Goal: Ask a question

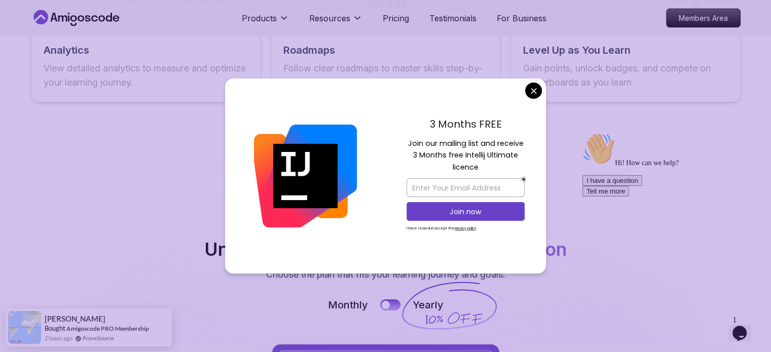
scroll to position [2129, 0]
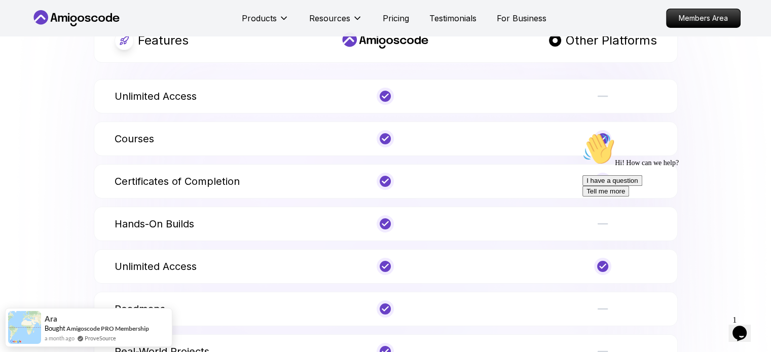
scroll to position [3701, 0]
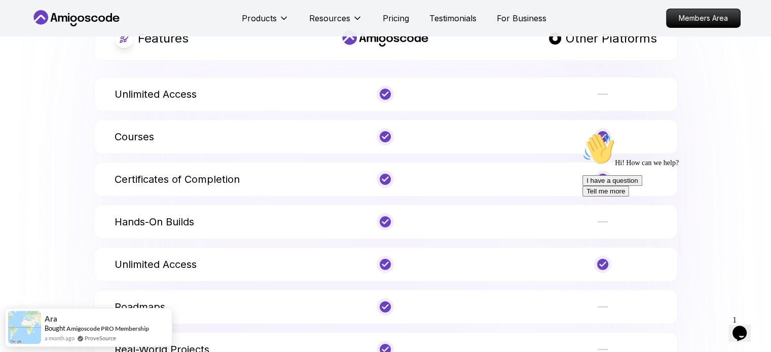
click at [755, 133] on div "Chat attention grabber" at bounding box center [674, 133] width 183 height 0
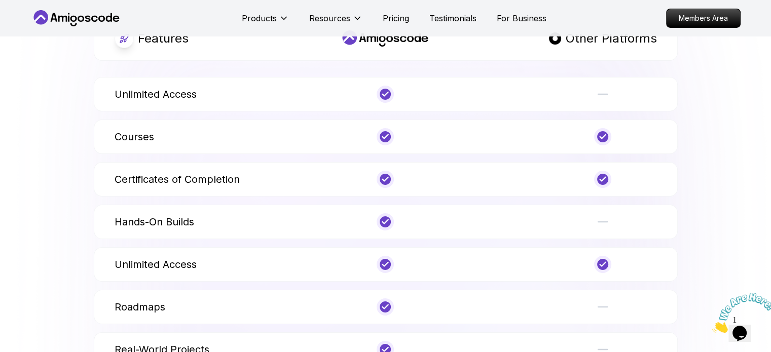
click at [712, 326] on icon "Close" at bounding box center [712, 330] width 0 height 9
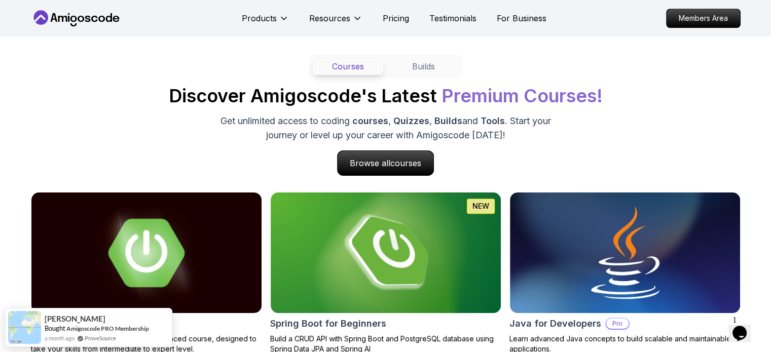
scroll to position [929, 0]
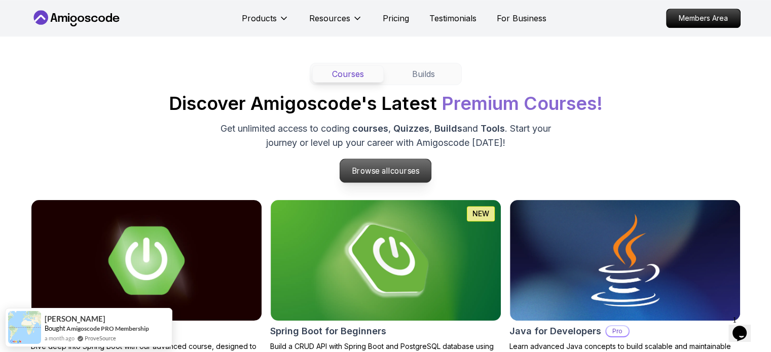
click at [372, 176] on p "Browse all courses" at bounding box center [385, 170] width 91 height 23
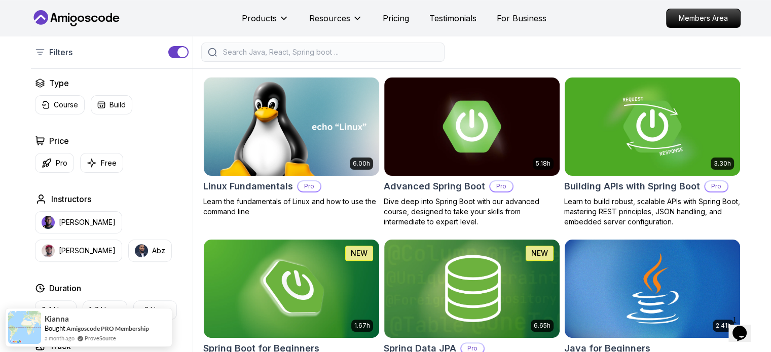
scroll to position [254, 0]
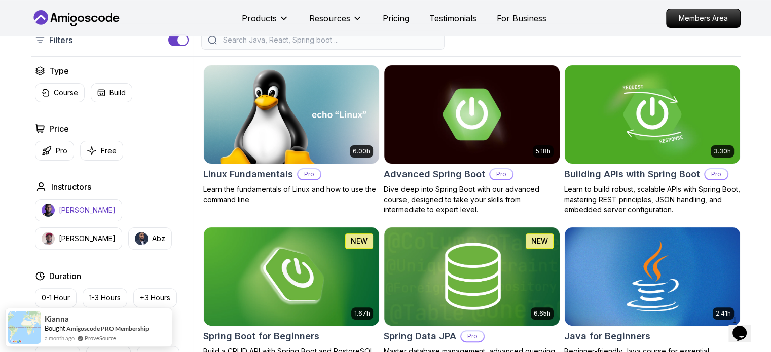
click at [77, 211] on p "[PERSON_NAME]" at bounding box center [87, 210] width 57 height 10
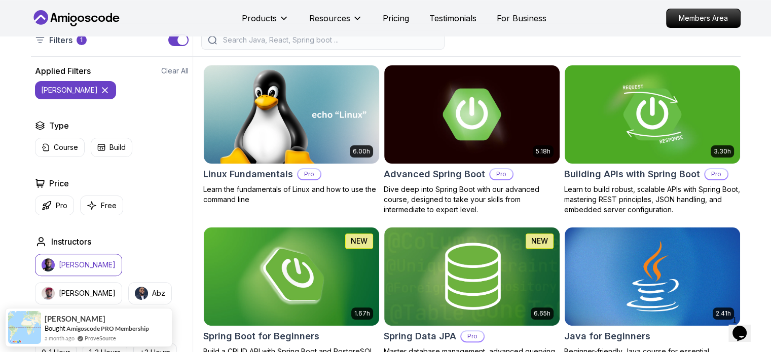
click at [69, 265] on p "[PERSON_NAME]" at bounding box center [87, 265] width 57 height 10
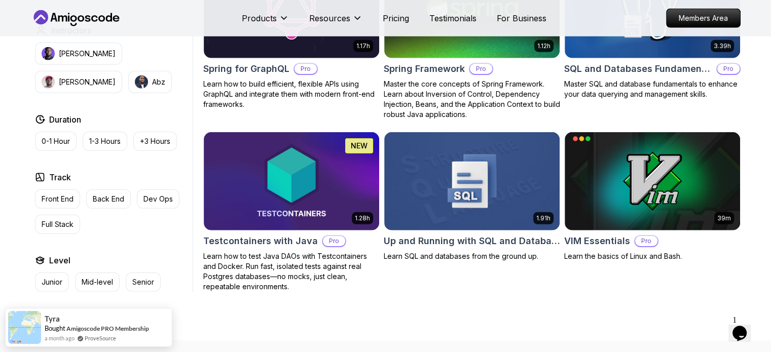
scroll to position [2606, 0]
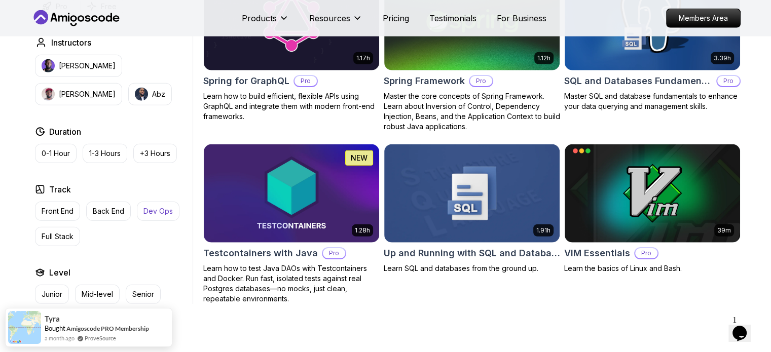
click at [165, 206] on p "Dev Ops" at bounding box center [157, 211] width 29 height 10
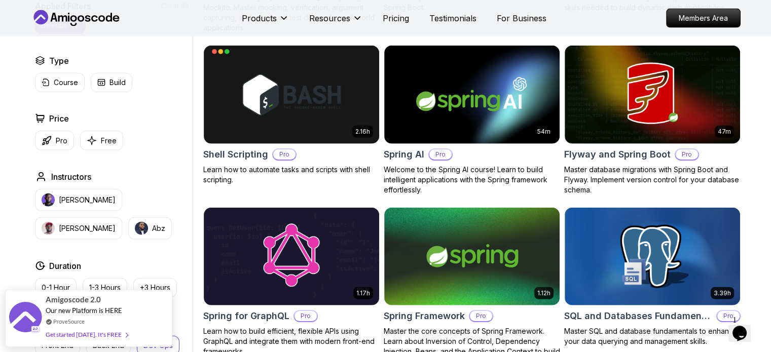
scroll to position [2353, 0]
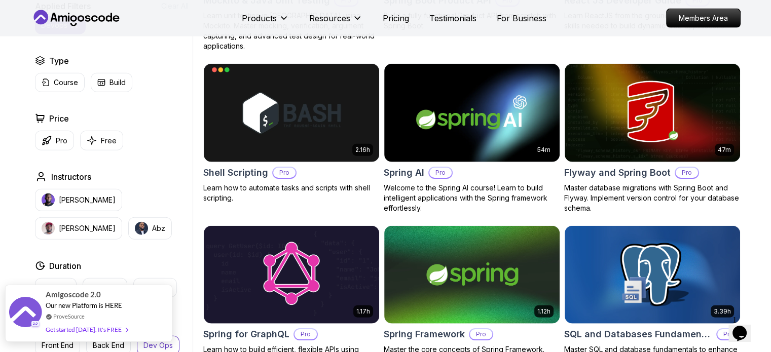
click at [94, 305] on span "Our new Platform is HERE" at bounding box center [84, 306] width 77 height 8
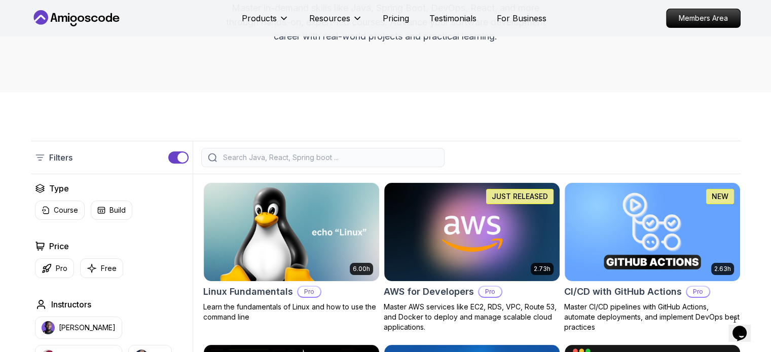
scroll to position [112, 0]
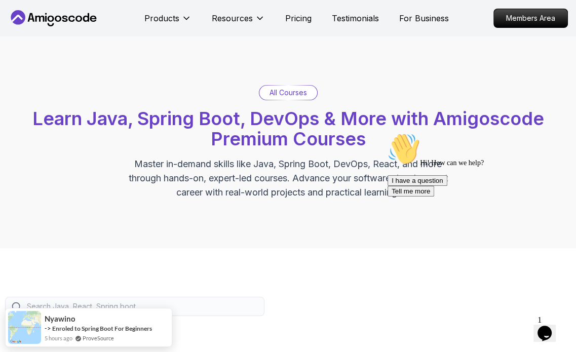
click at [546, 330] on icon "$i18n('chat', 'chat_widget')" at bounding box center [545, 333] width 14 height 15
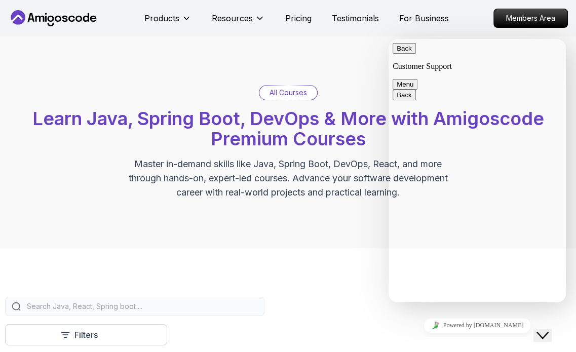
click at [389, 39] on textarea at bounding box center [389, 39] width 0 height 0
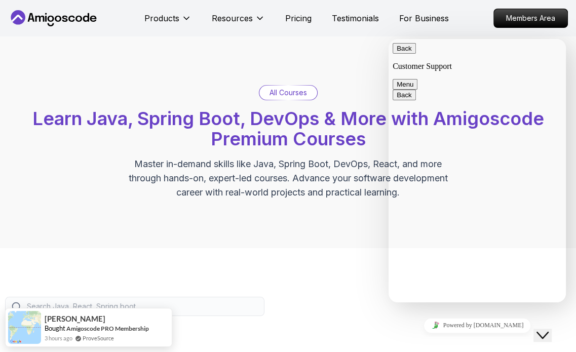
click at [389, 39] on div "i want to Rate this chat Insert emoji Send" at bounding box center [389, 39] width 0 height 0
click at [389, 39] on textarea "i want to" at bounding box center [389, 39] width 0 height 0
type textarea "i want to get a job as a backend engineer at a uk bank. can this project help m…"
click at [404, 53] on button "Back" at bounding box center [404, 48] width 23 height 11
click at [284, 69] on div "All Courses Learn Java, Spring Boot, DevOps & More with Amigoscode Premium Cour…" at bounding box center [288, 143] width 576 height 212
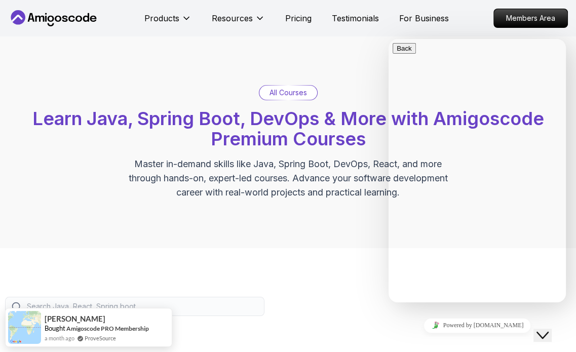
click at [545, 332] on icon "$i18n('chat', 'chat_widget')" at bounding box center [543, 335] width 12 height 7
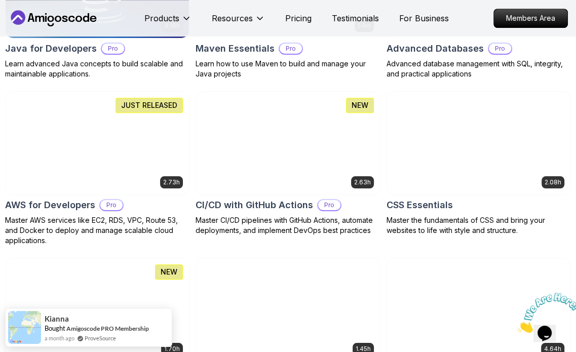
scroll to position [761, 0]
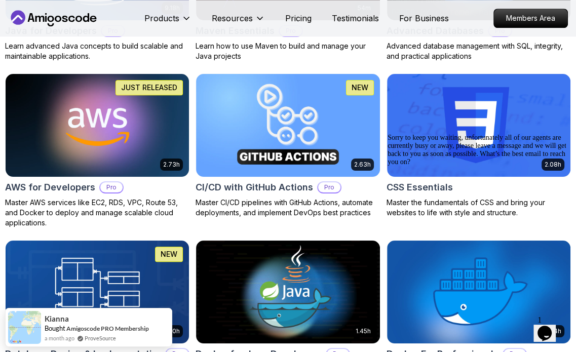
click at [545, 326] on icon "$i18n('chat', 'chat_widget')" at bounding box center [545, 333] width 14 height 15
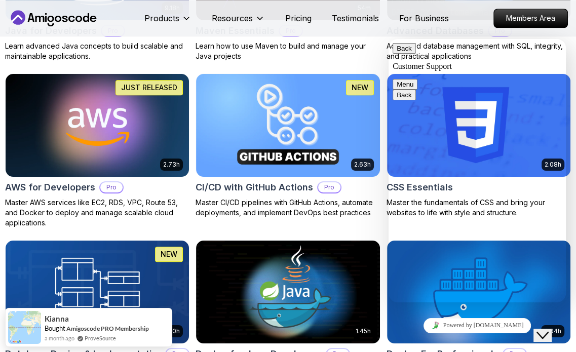
scroll to position [235, 0]
click at [405, 54] on button "Back" at bounding box center [404, 48] width 23 height 11
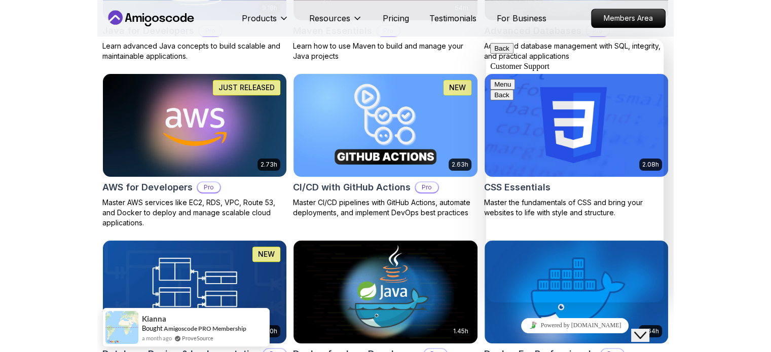
scroll to position [209, 0]
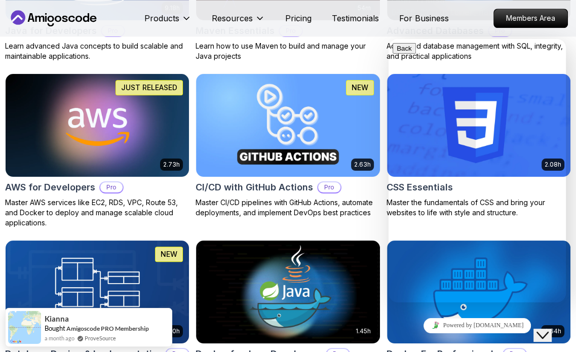
click at [457, 29] on nav "Products Resources Pricing Testimonials For Business Members Area" at bounding box center [288, 18] width 560 height 37
click at [544, 330] on icon "Close Chat This icon closes the chat window." at bounding box center [543, 336] width 12 height 12
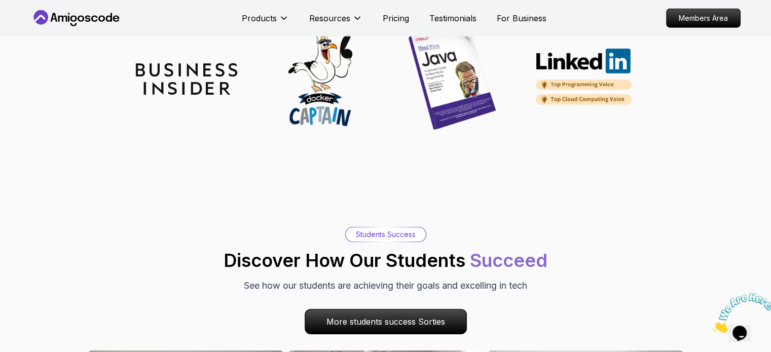
scroll to position [3085, 0]
